Goal: Navigation & Orientation: Find specific page/section

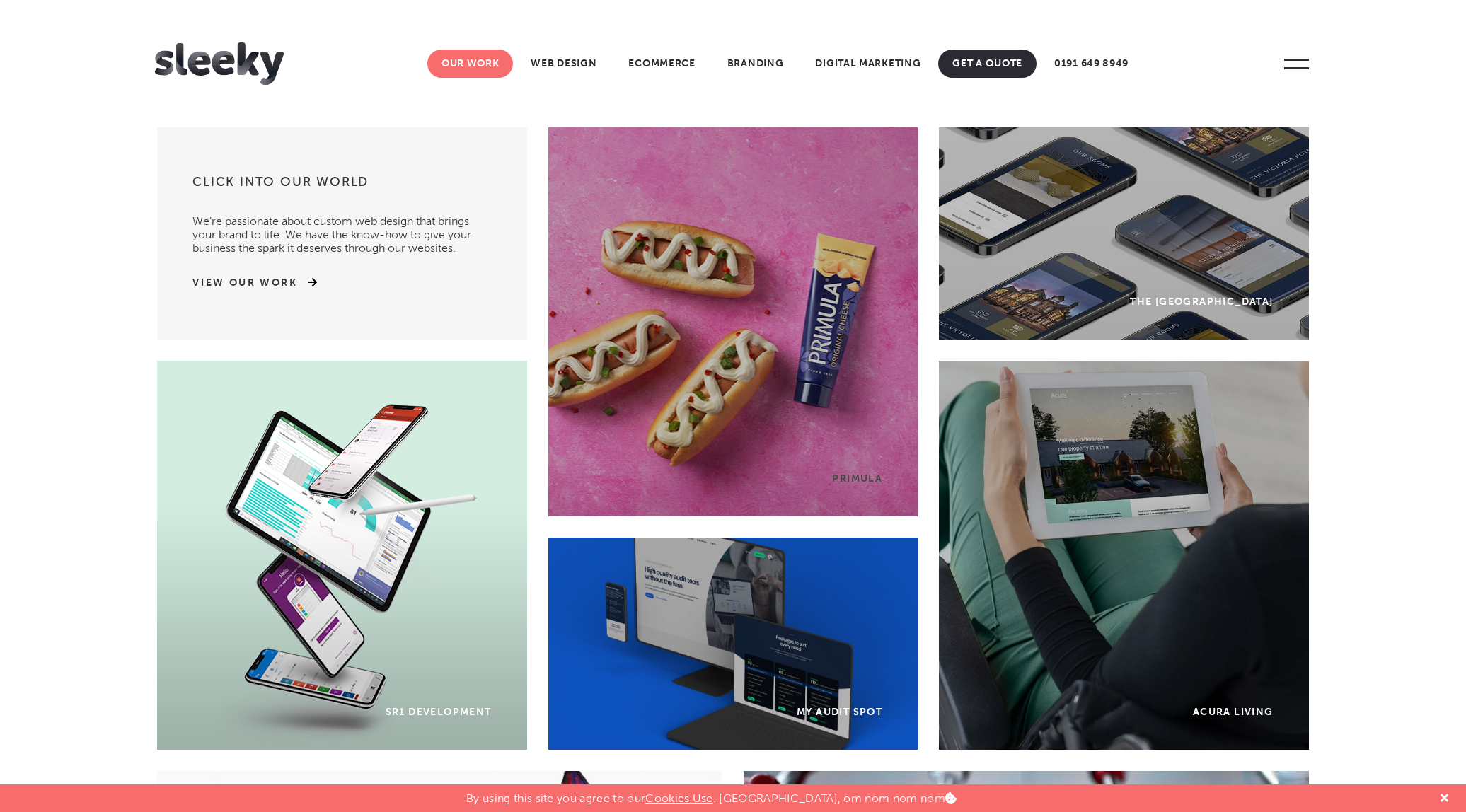
click at [479, 60] on link "Our Work" at bounding box center [471, 64] width 87 height 28
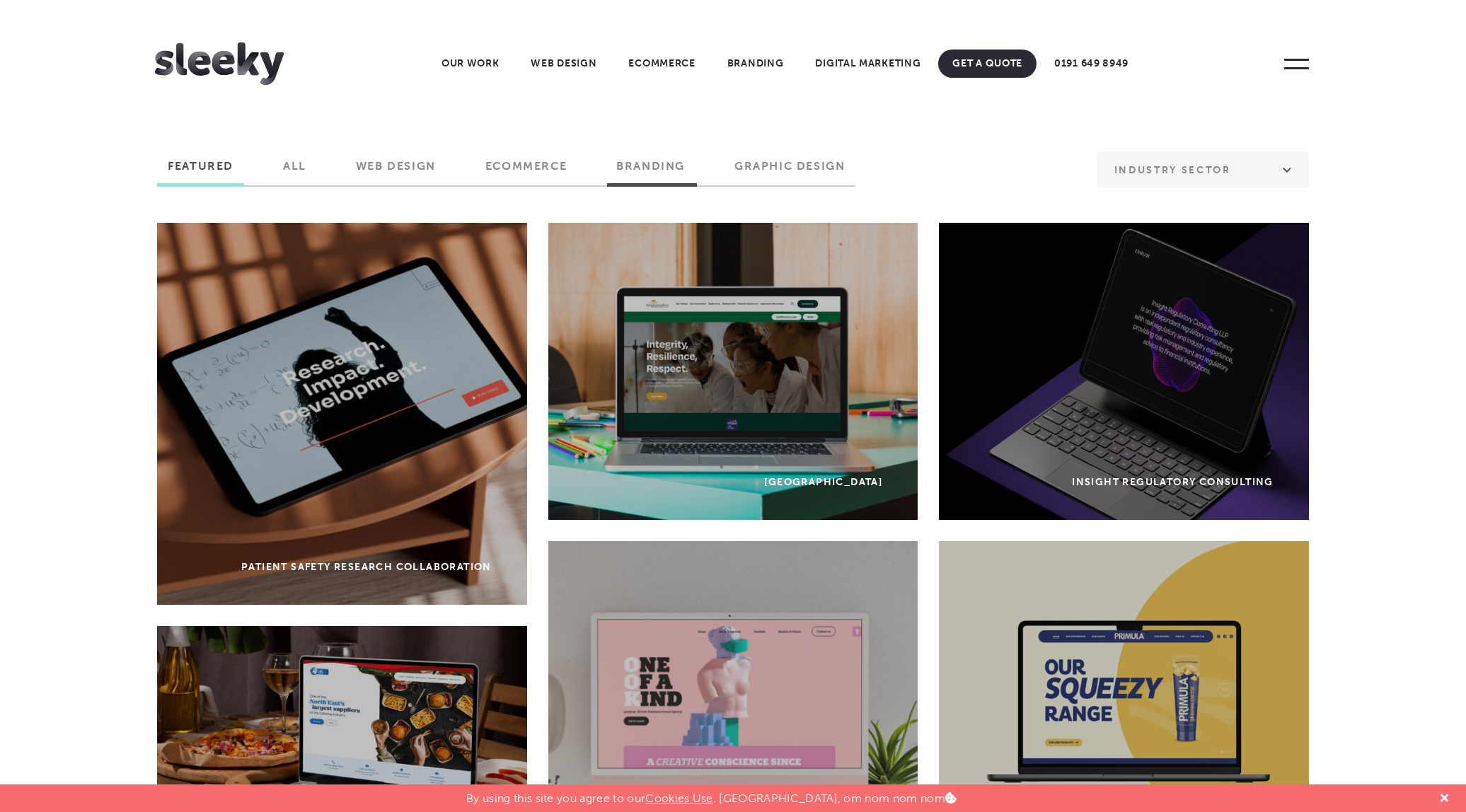
click at [656, 164] on label "Branding" at bounding box center [650, 171] width 90 height 24
click at [0, 0] on input "Branding" at bounding box center [0, 0] width 0 height 0
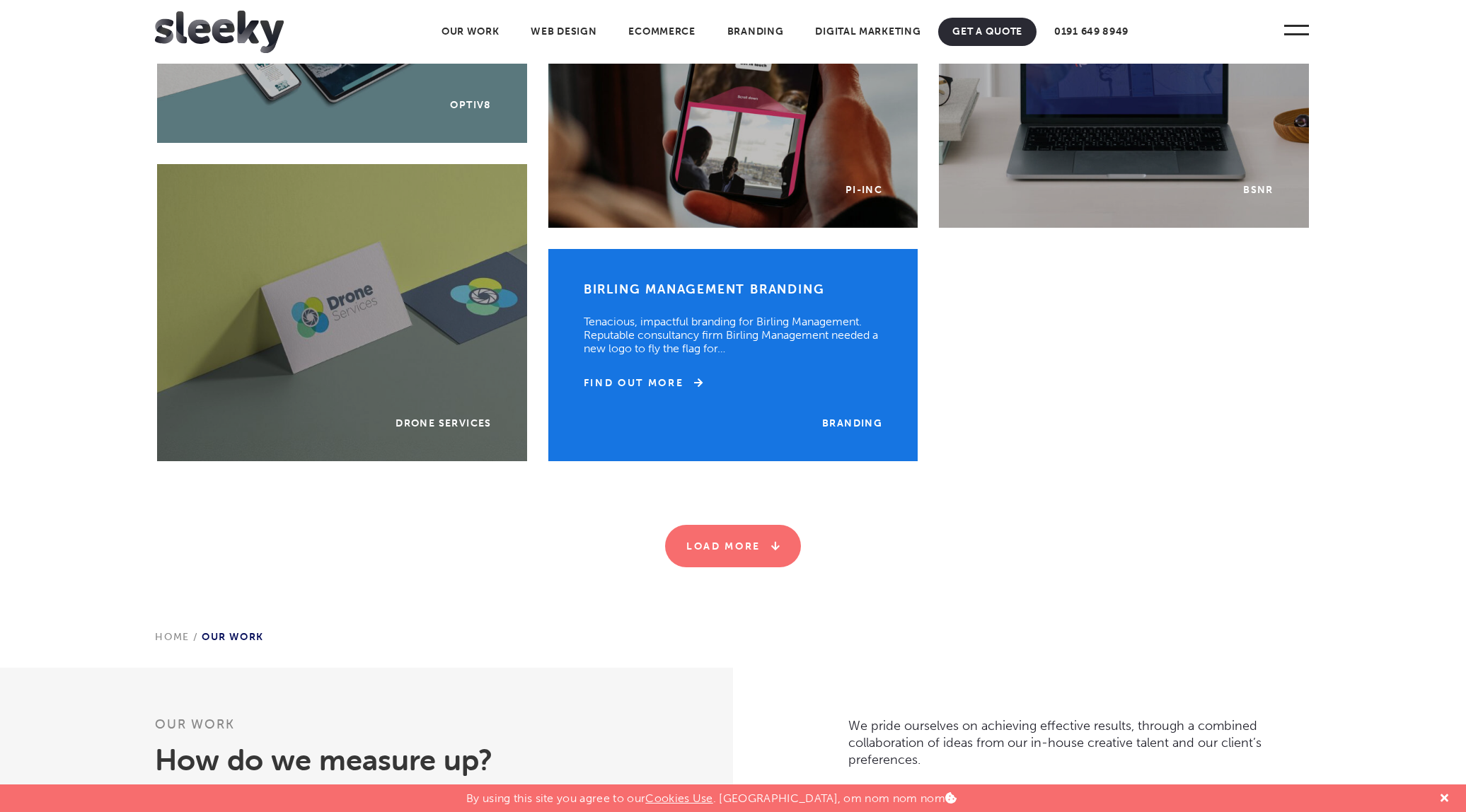
scroll to position [293, 0]
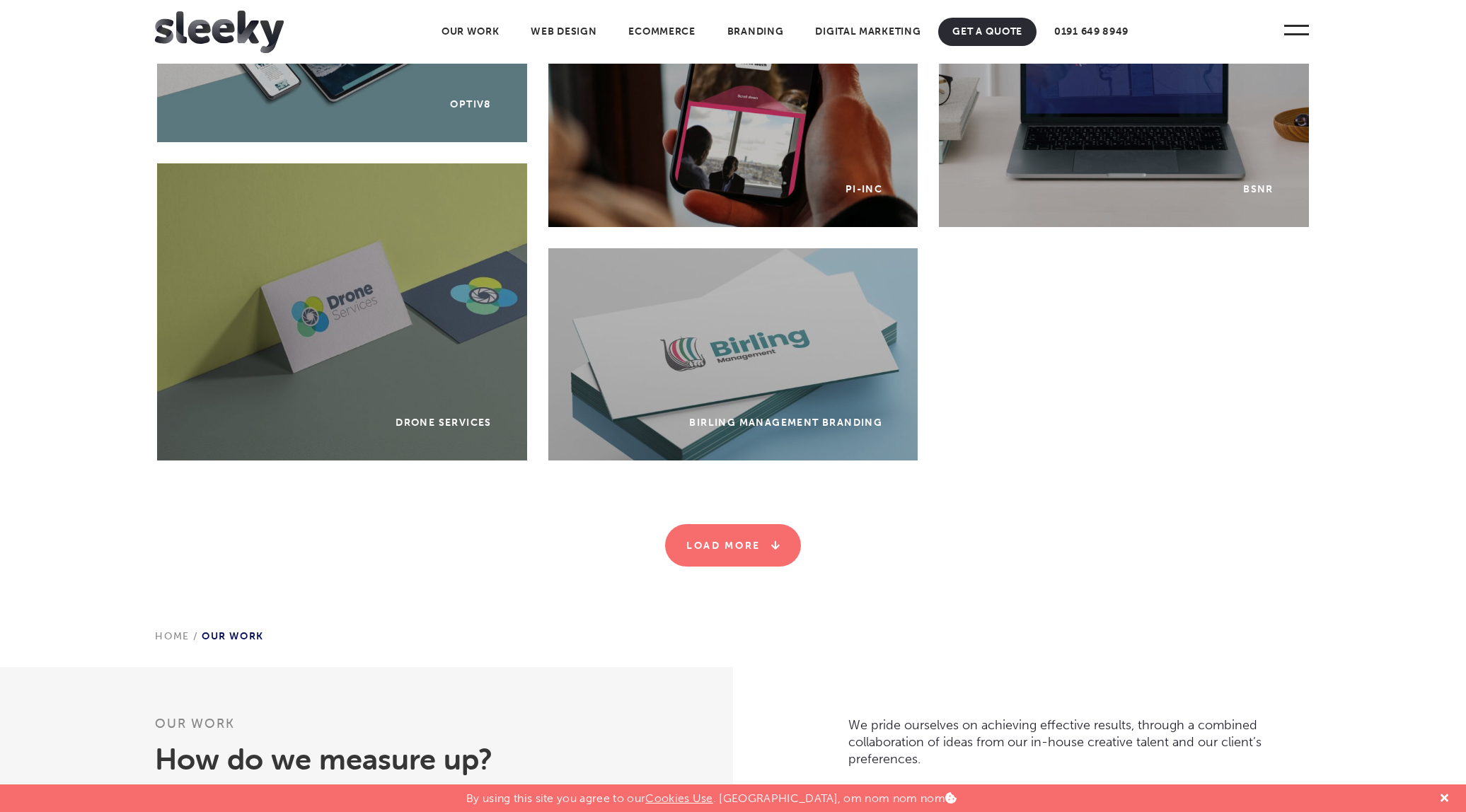
click at [779, 545] on icon at bounding box center [770, 545] width 19 height 10
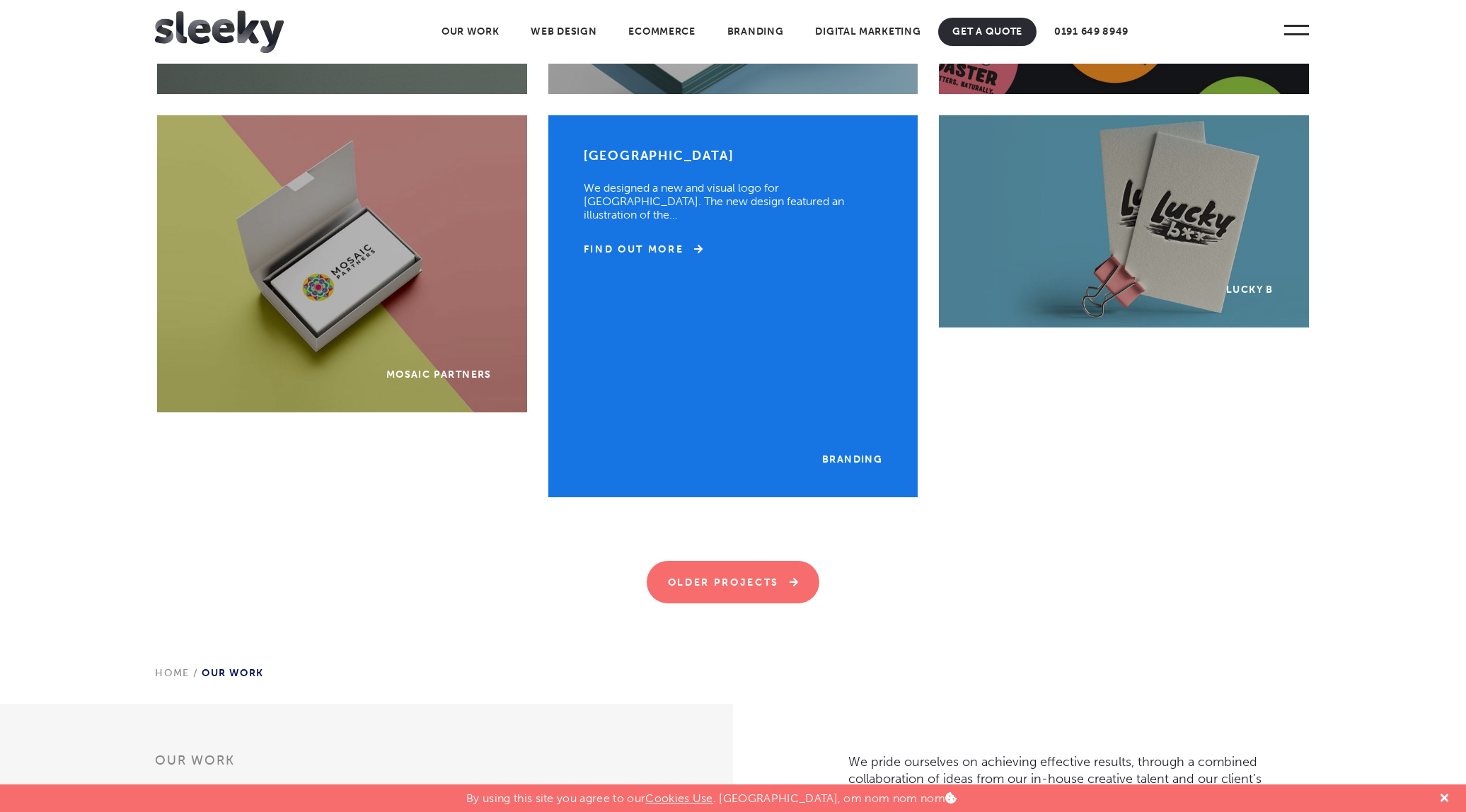
scroll to position [660, 0]
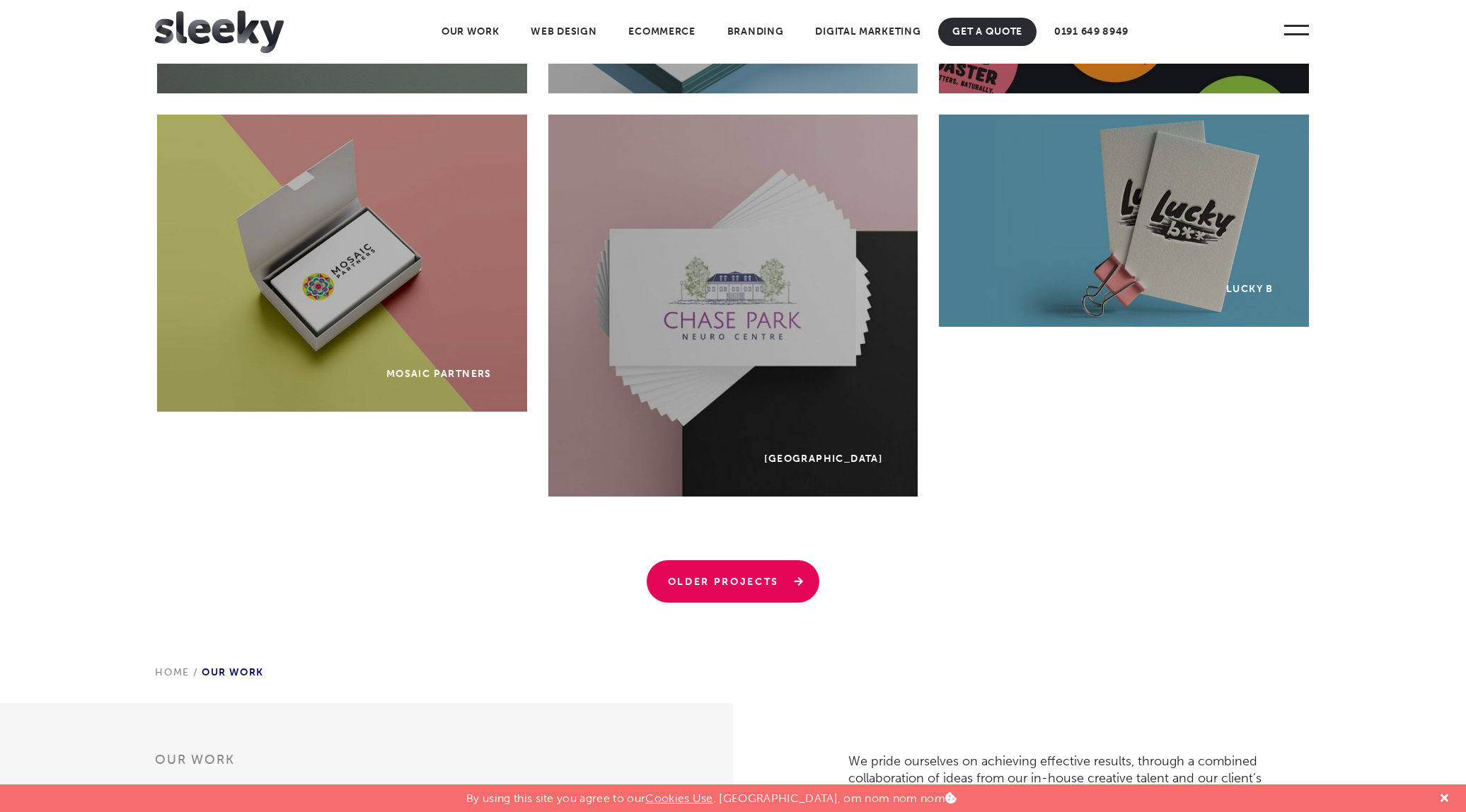
click at [751, 573] on link "Older Projects" at bounding box center [733, 581] width 173 height 42
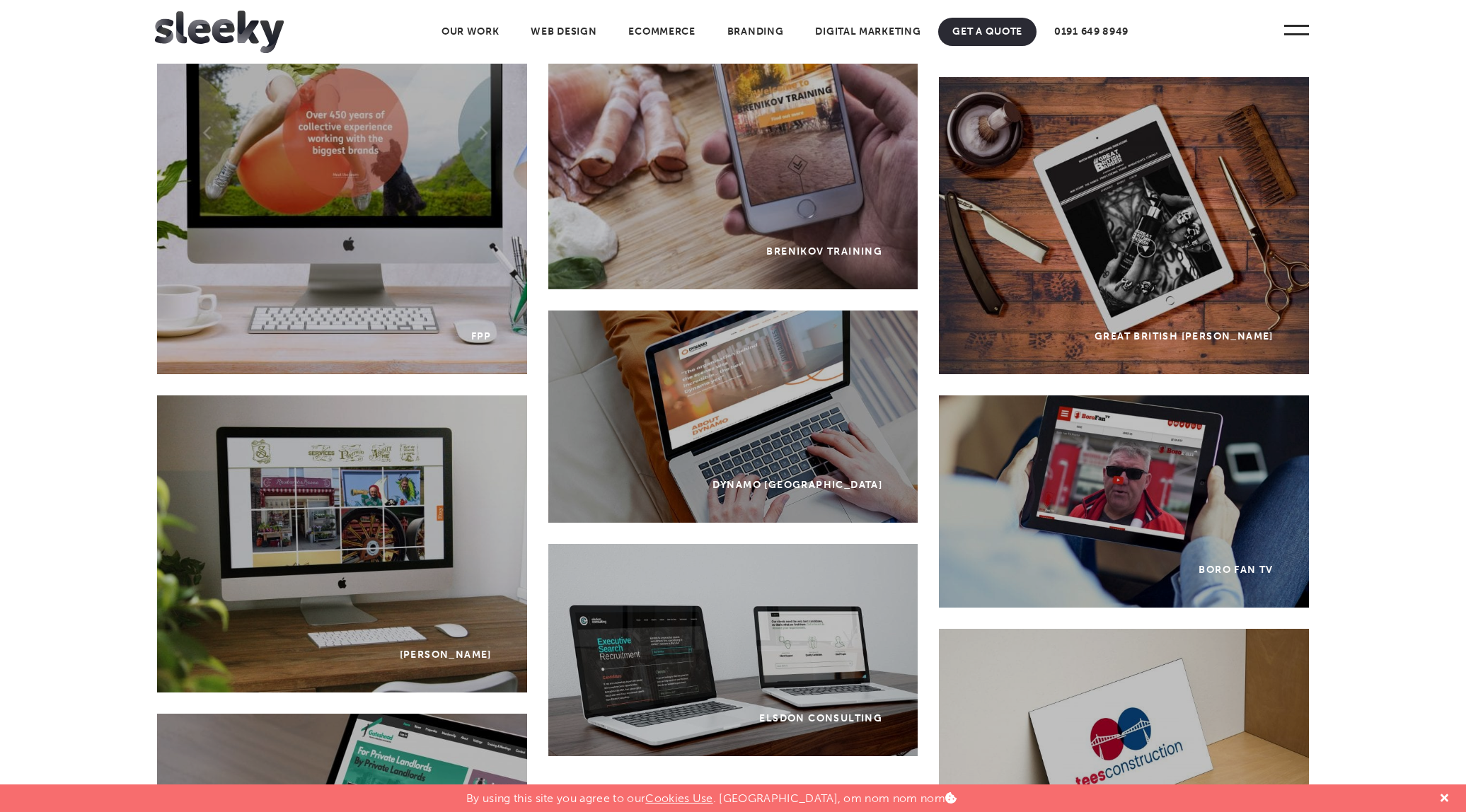
scroll to position [697, 0]
